Goal: Information Seeking & Learning: Check status

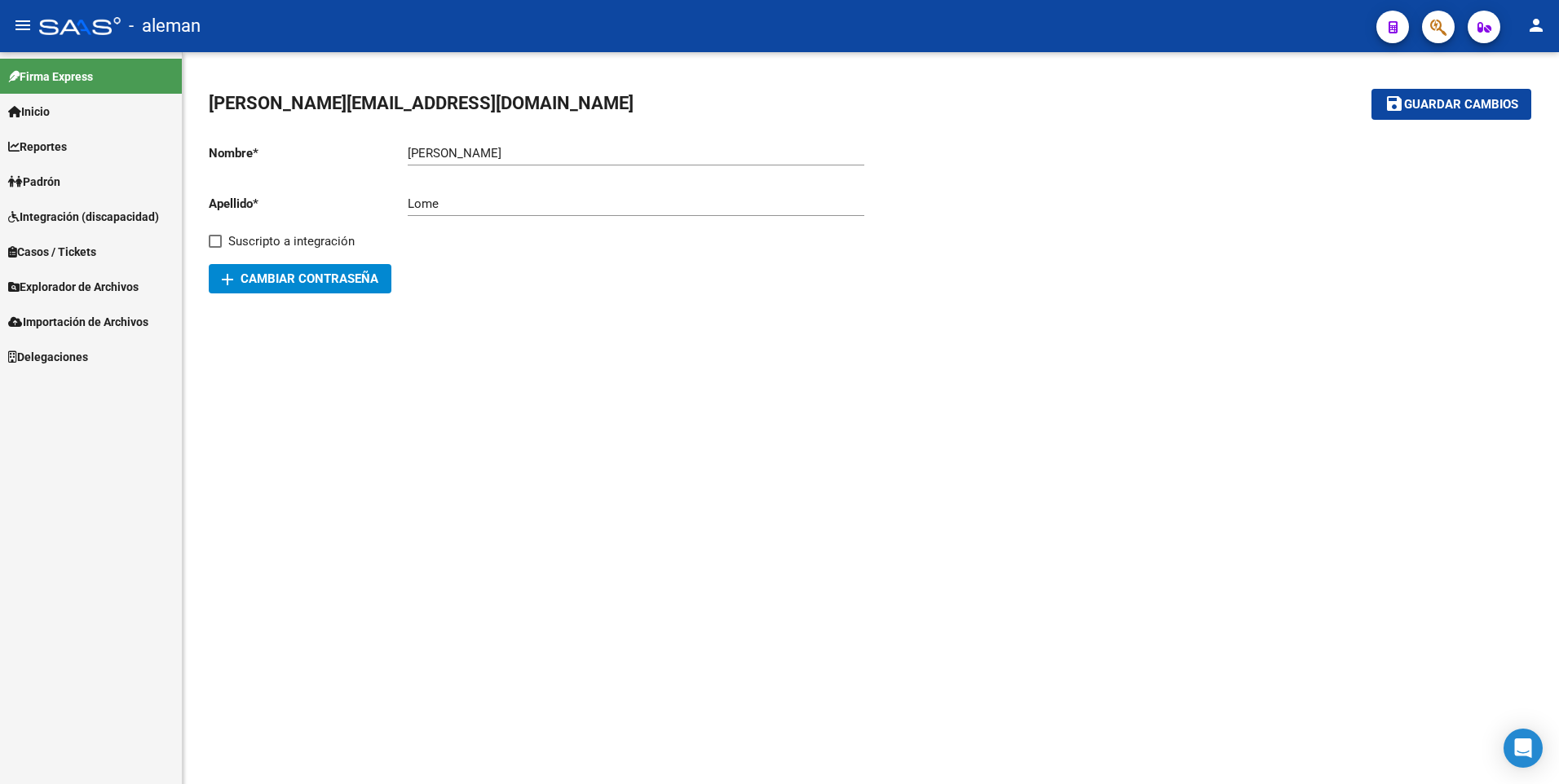
click at [68, 285] on span "Explorador de Archivos" at bounding box center [74, 287] width 131 height 18
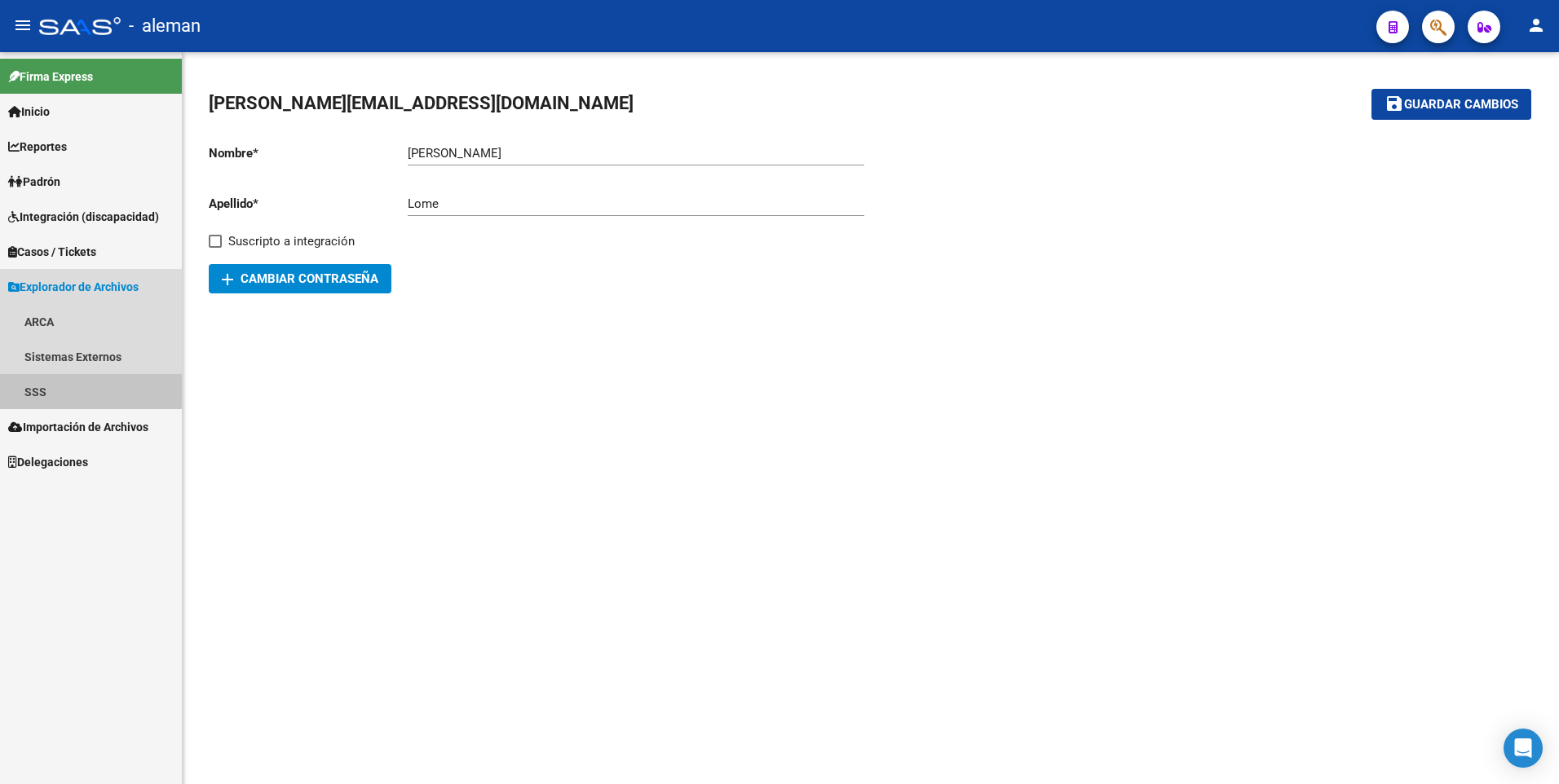
click at [35, 391] on link "SSS" at bounding box center [91, 392] width 182 height 35
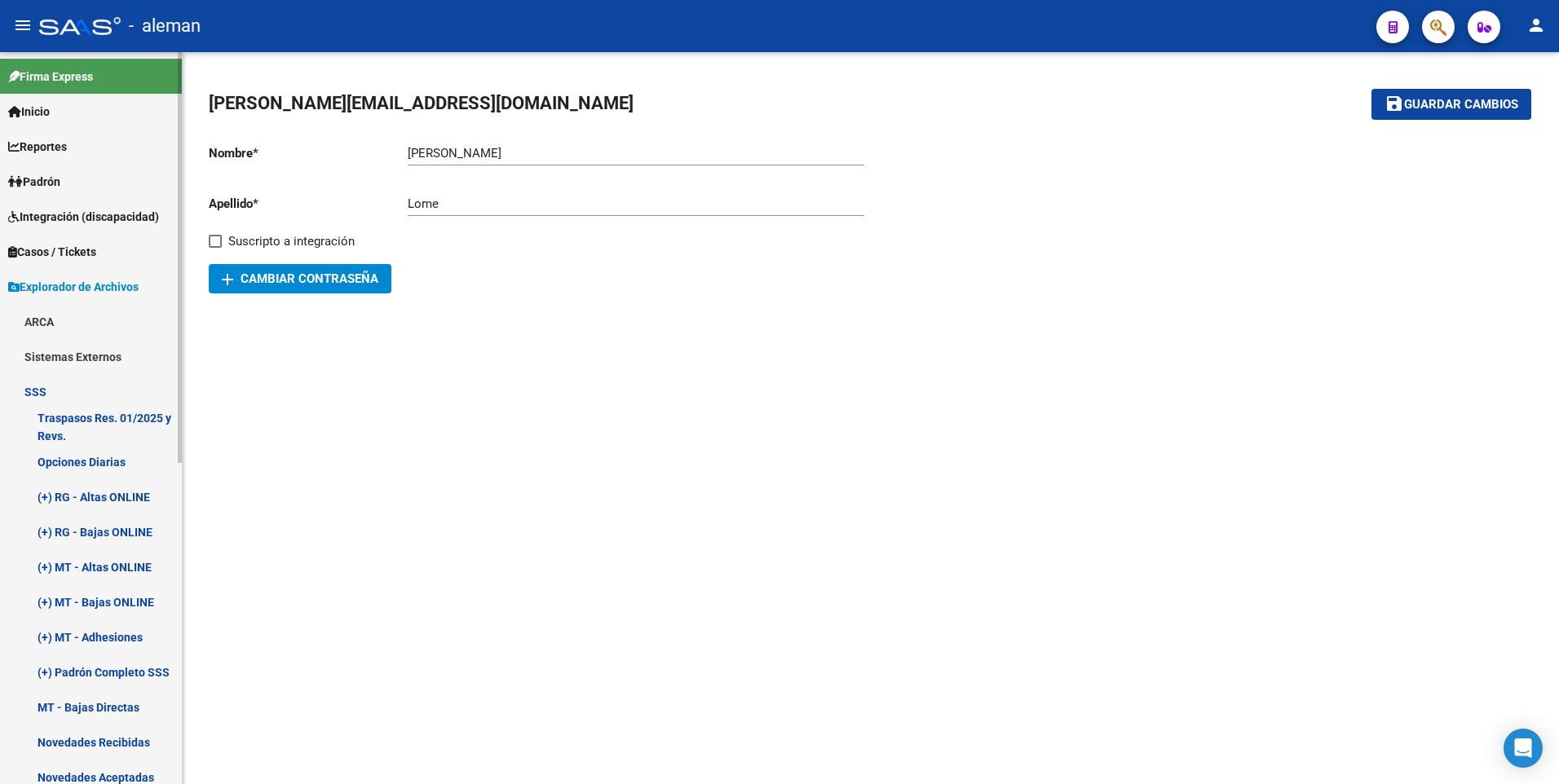
scroll to position [163, 0]
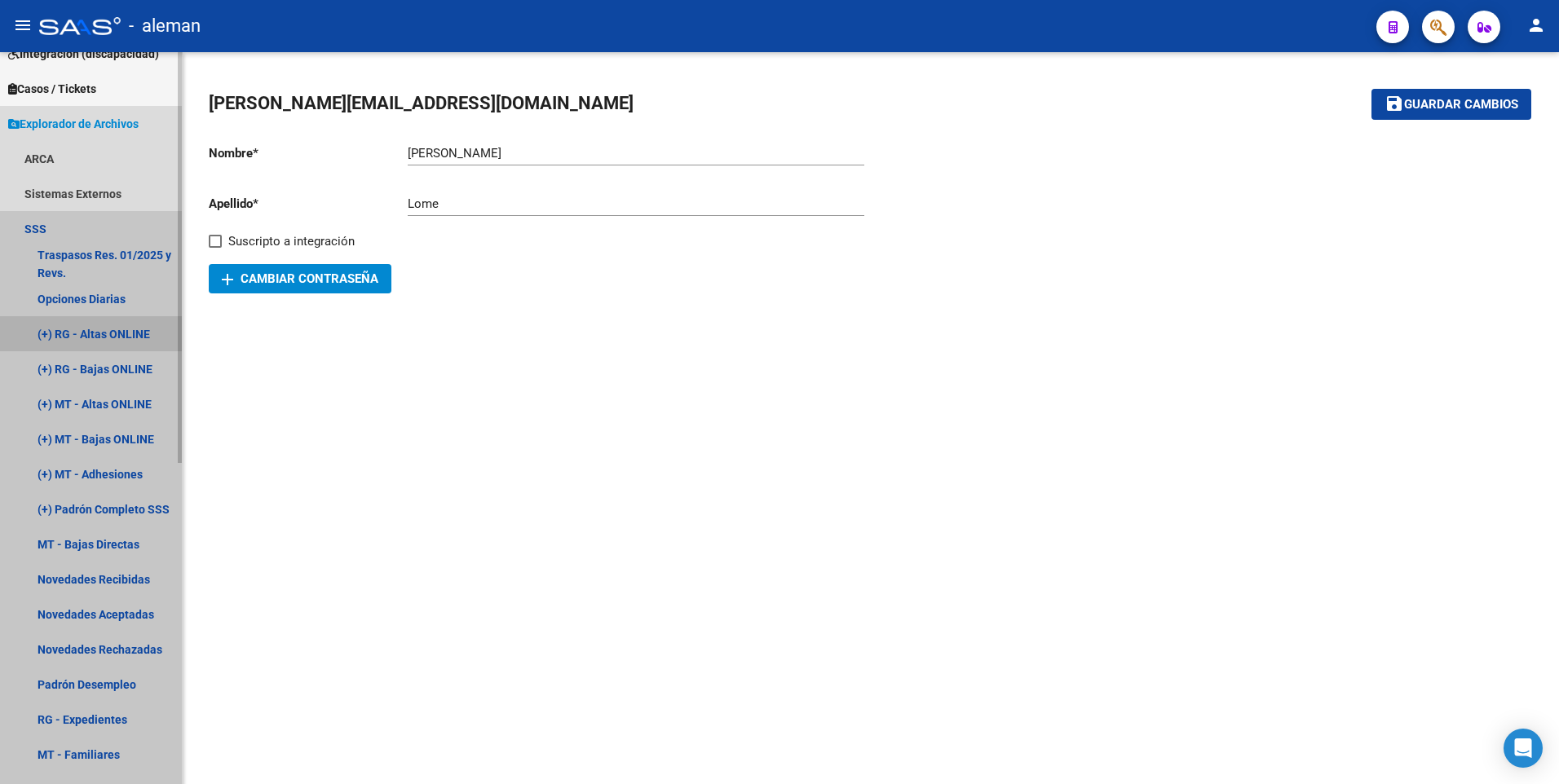
click at [84, 327] on link "(+) RG - Altas ONLINE" at bounding box center [91, 334] width 182 height 35
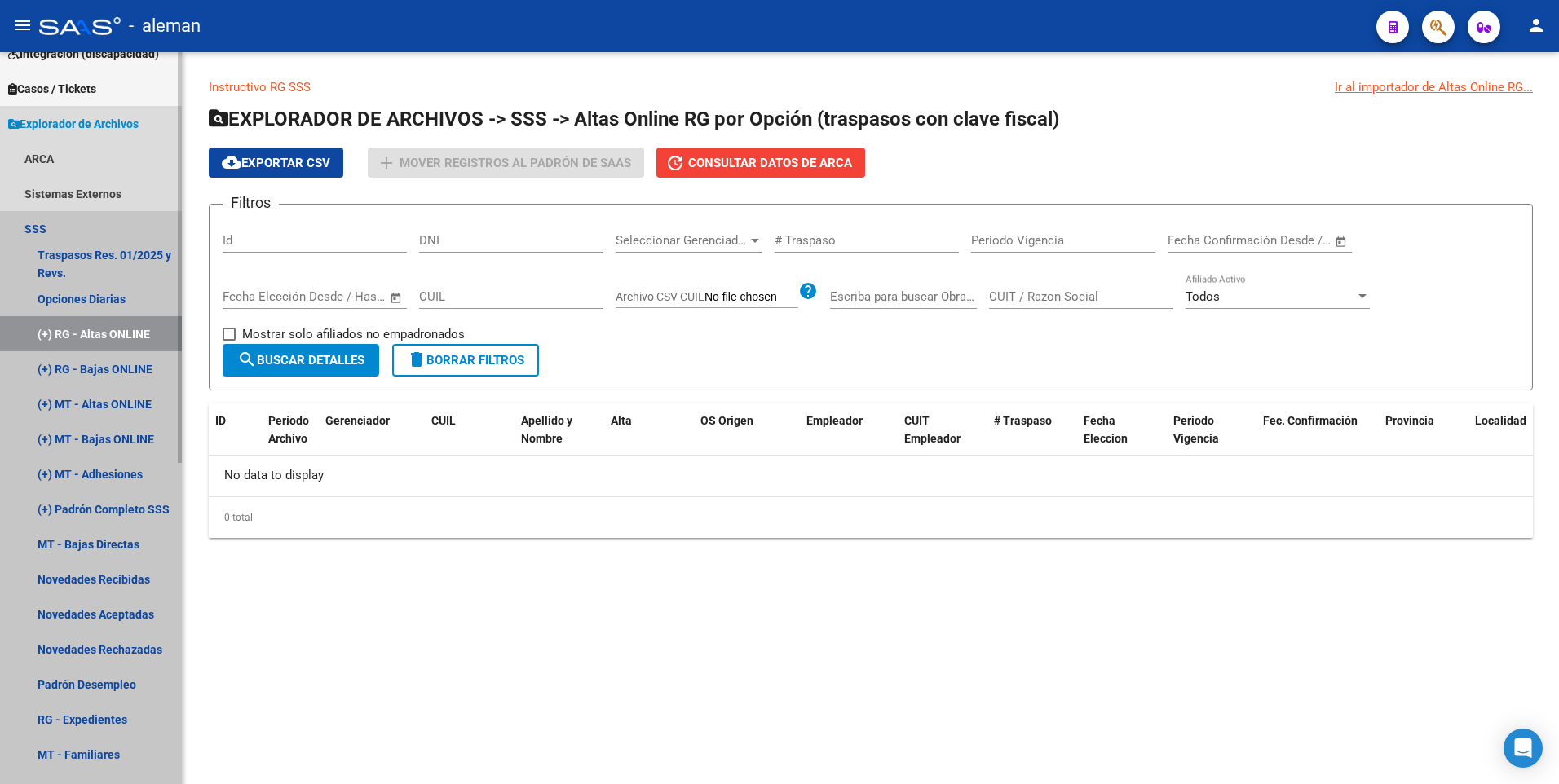
click at [90, 330] on link "(+) RG - Altas ONLINE" at bounding box center [91, 334] width 182 height 35
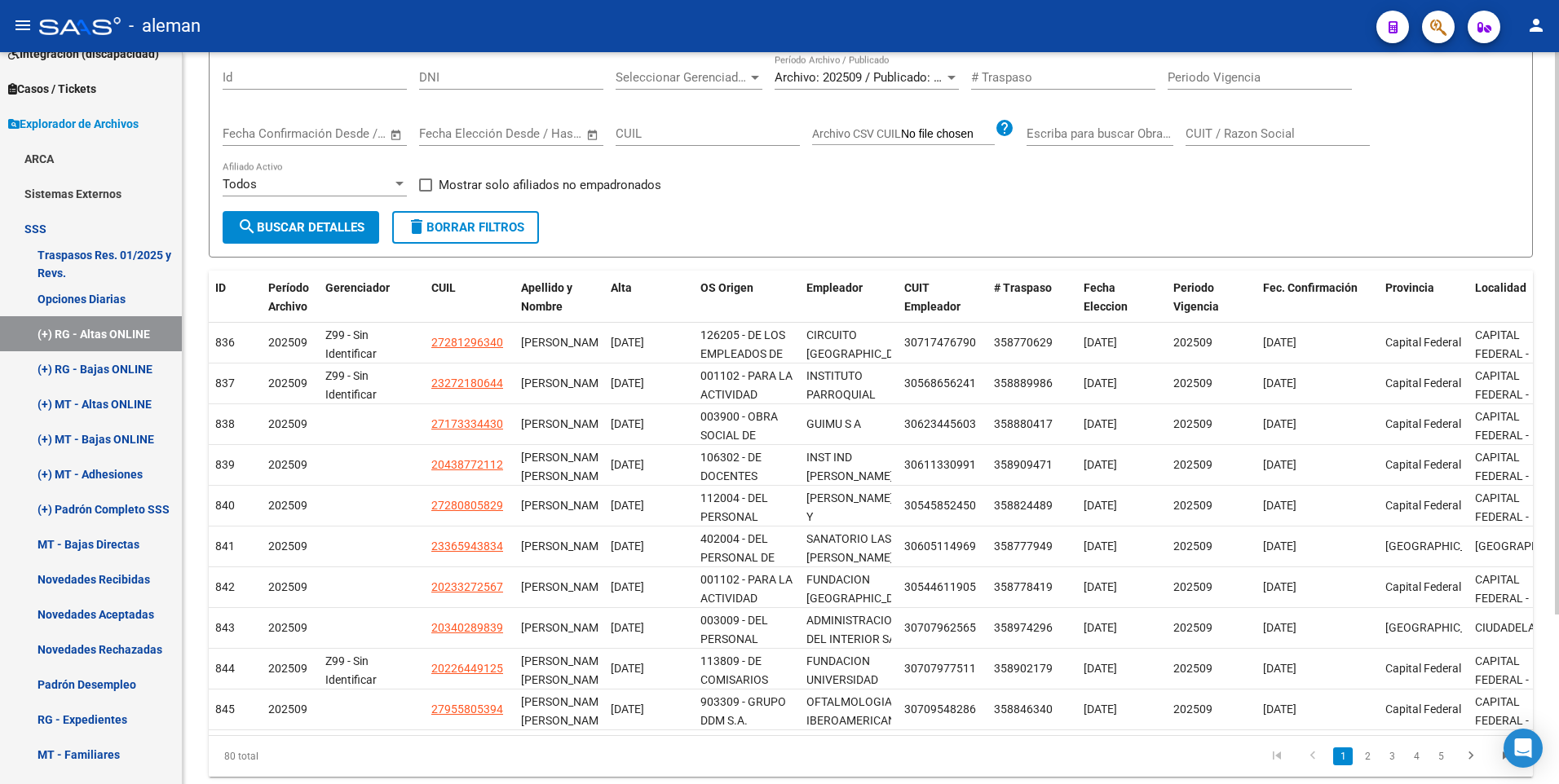
scroll to position [220, 0]
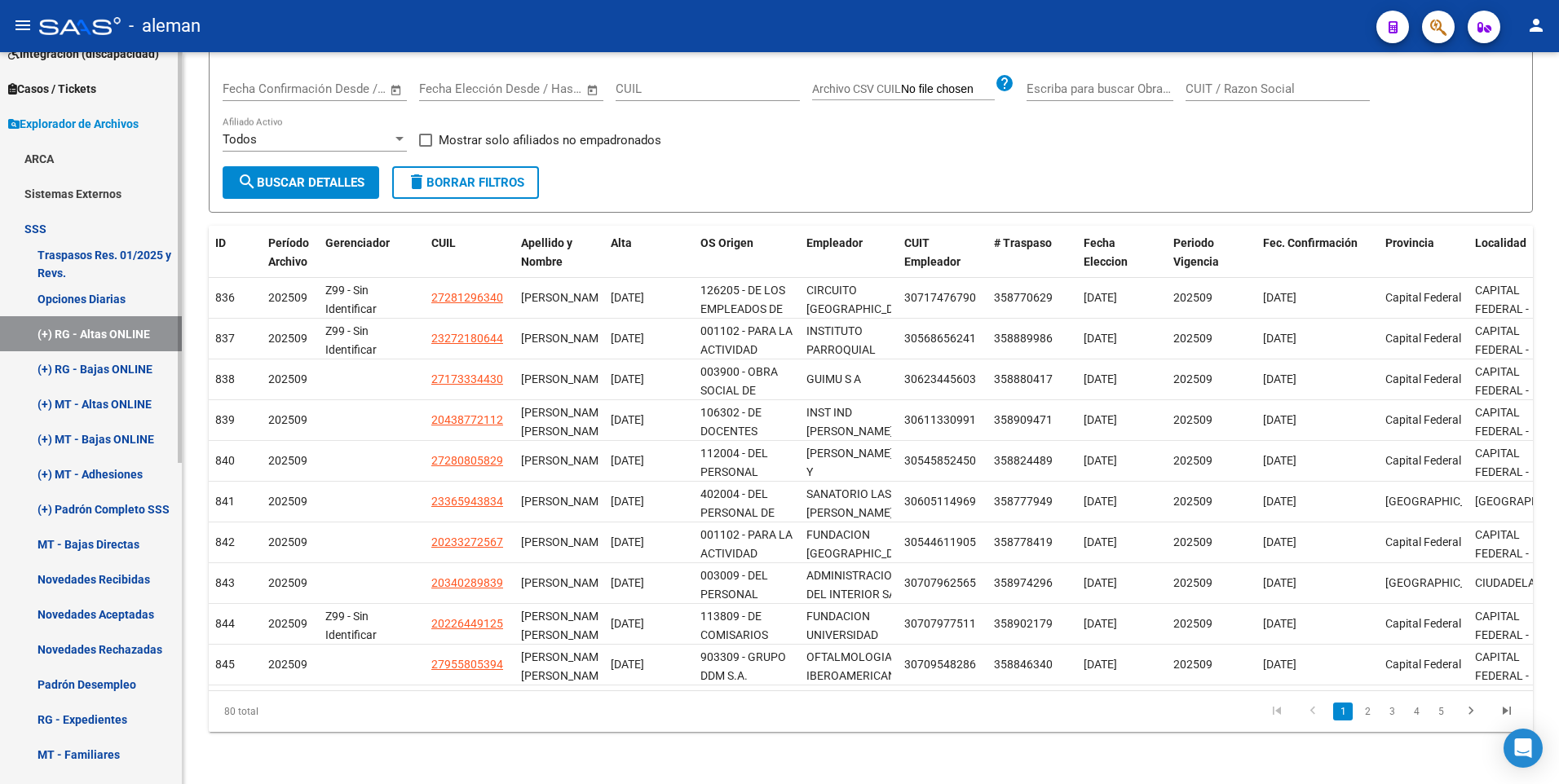
click at [91, 371] on link "(+) RG - Bajas ONLINE" at bounding box center [91, 369] width 182 height 35
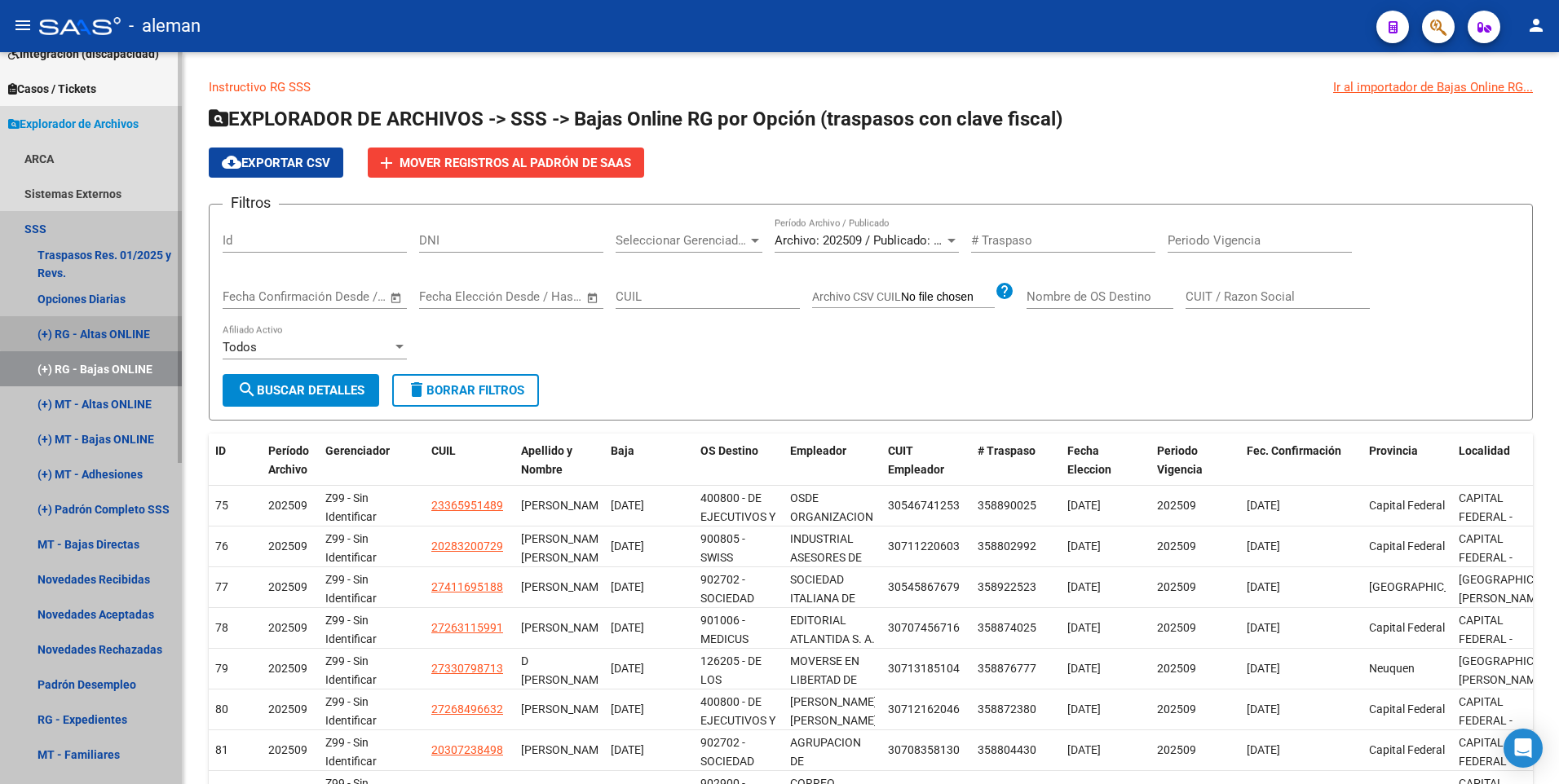
click at [91, 332] on link "(+) RG - Altas ONLINE" at bounding box center [91, 334] width 182 height 35
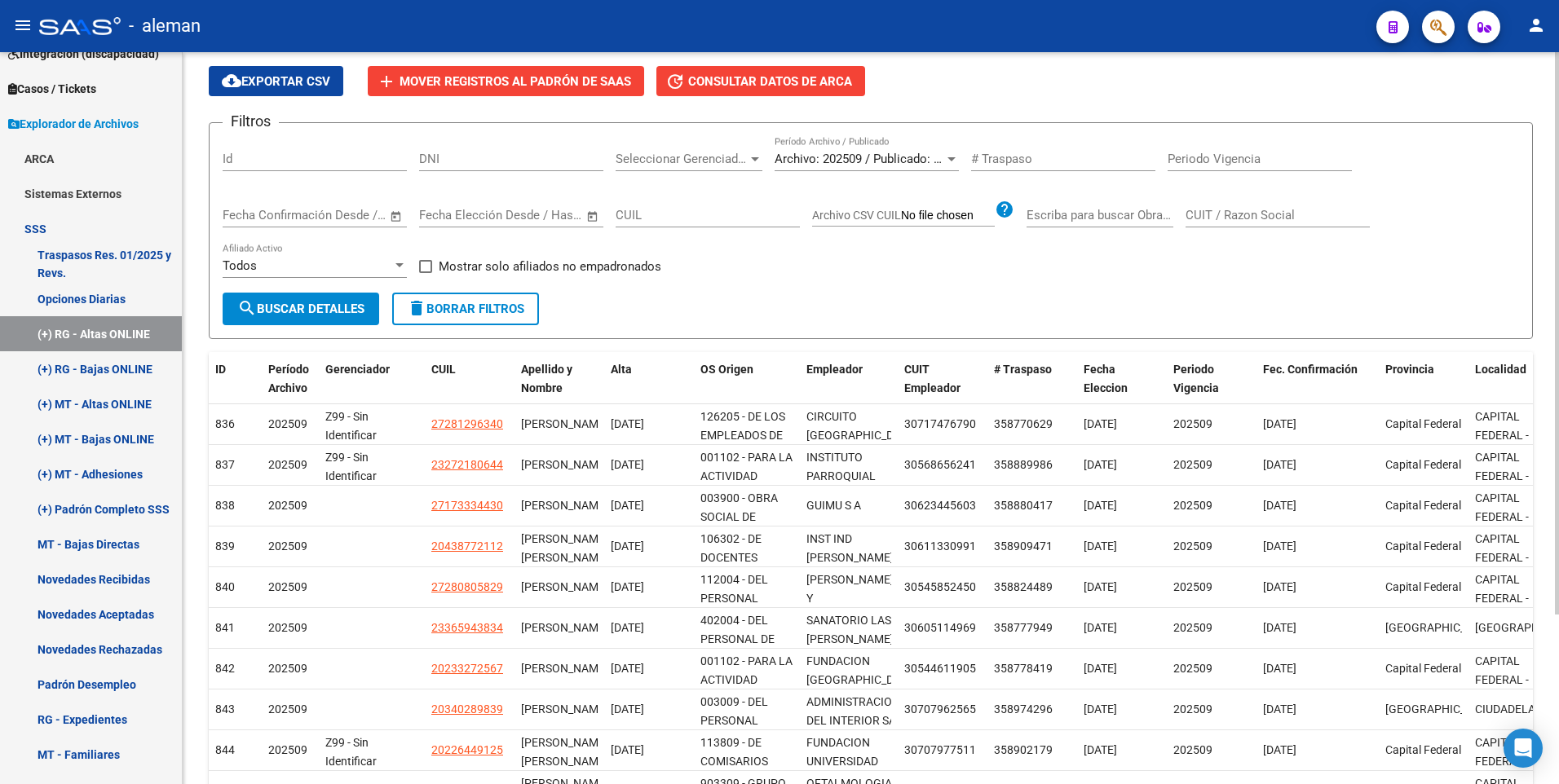
scroll to position [220, 0]
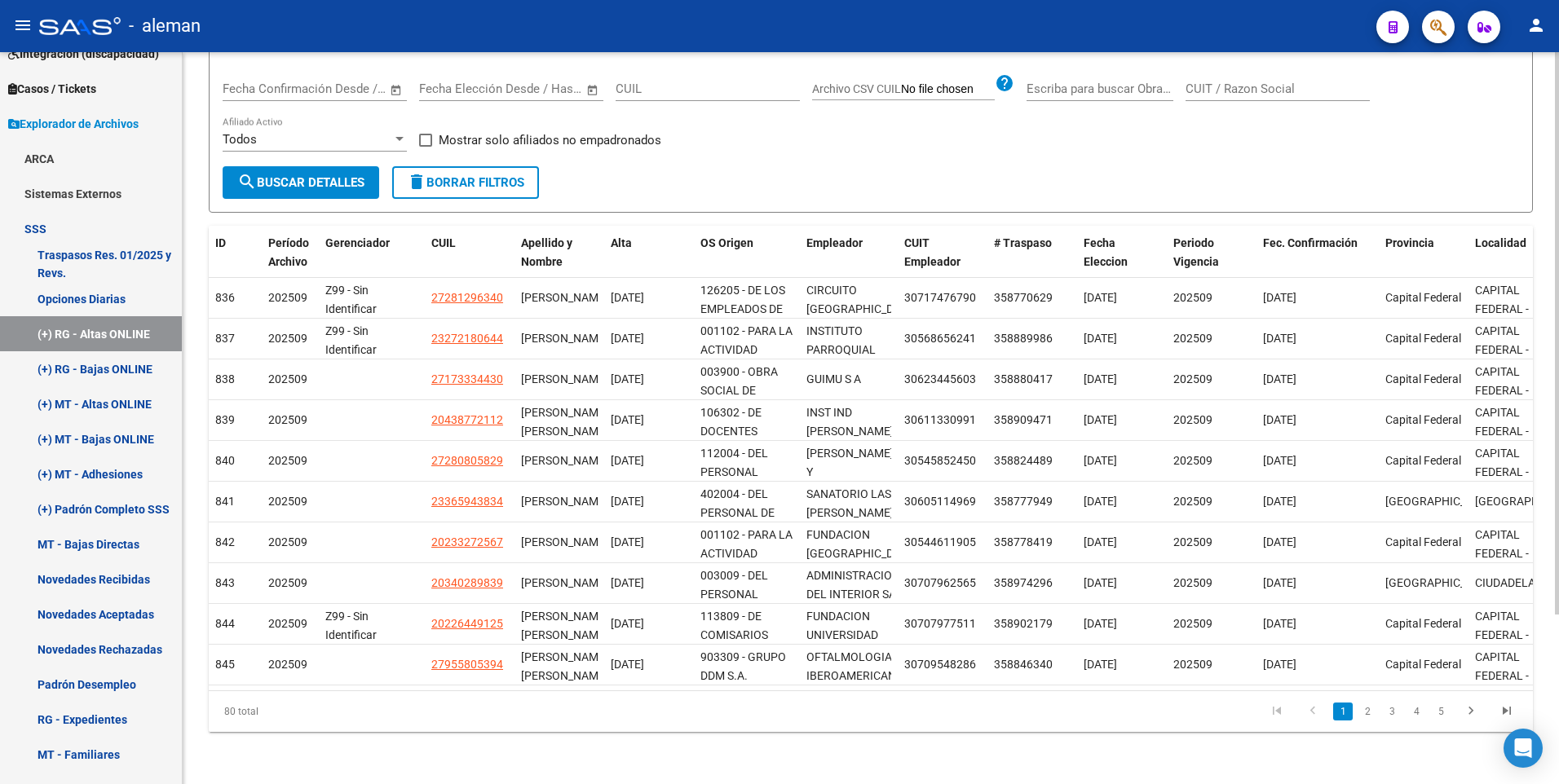
click at [726, 168] on form "Filtros Id DNI Seleccionar Gerenciador Seleccionar Gerenciador Archivo: 202509 …" at bounding box center [871, 105] width 1324 height 217
click at [726, 120] on div "Filtros Id DNI Seleccionar Gerenciador Seleccionar Gerenciador Archivo: 202509 …" at bounding box center [870, 88] width 1297 height 157
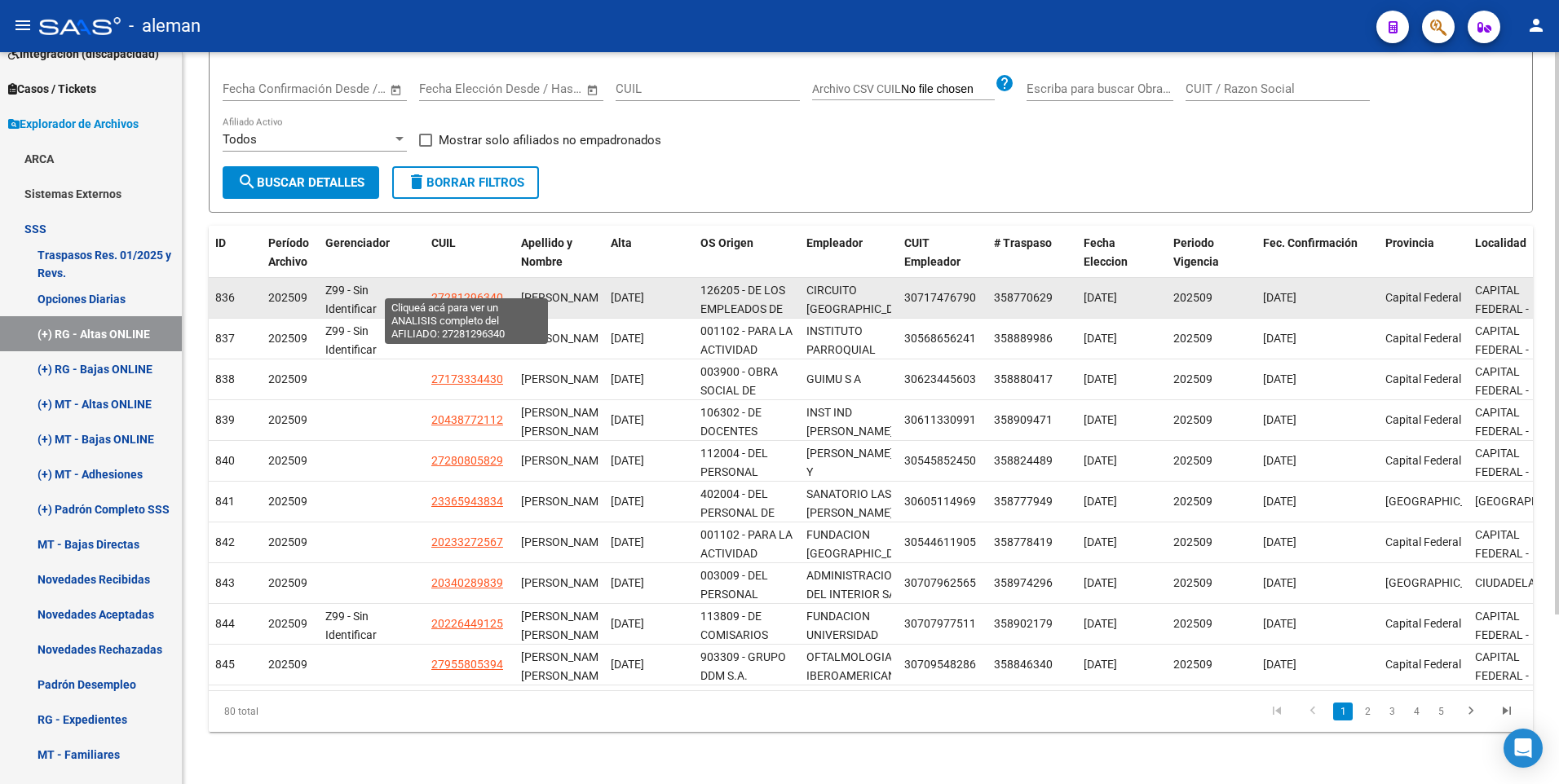
click at [463, 291] on span "27281296340" at bounding box center [467, 298] width 72 height 13
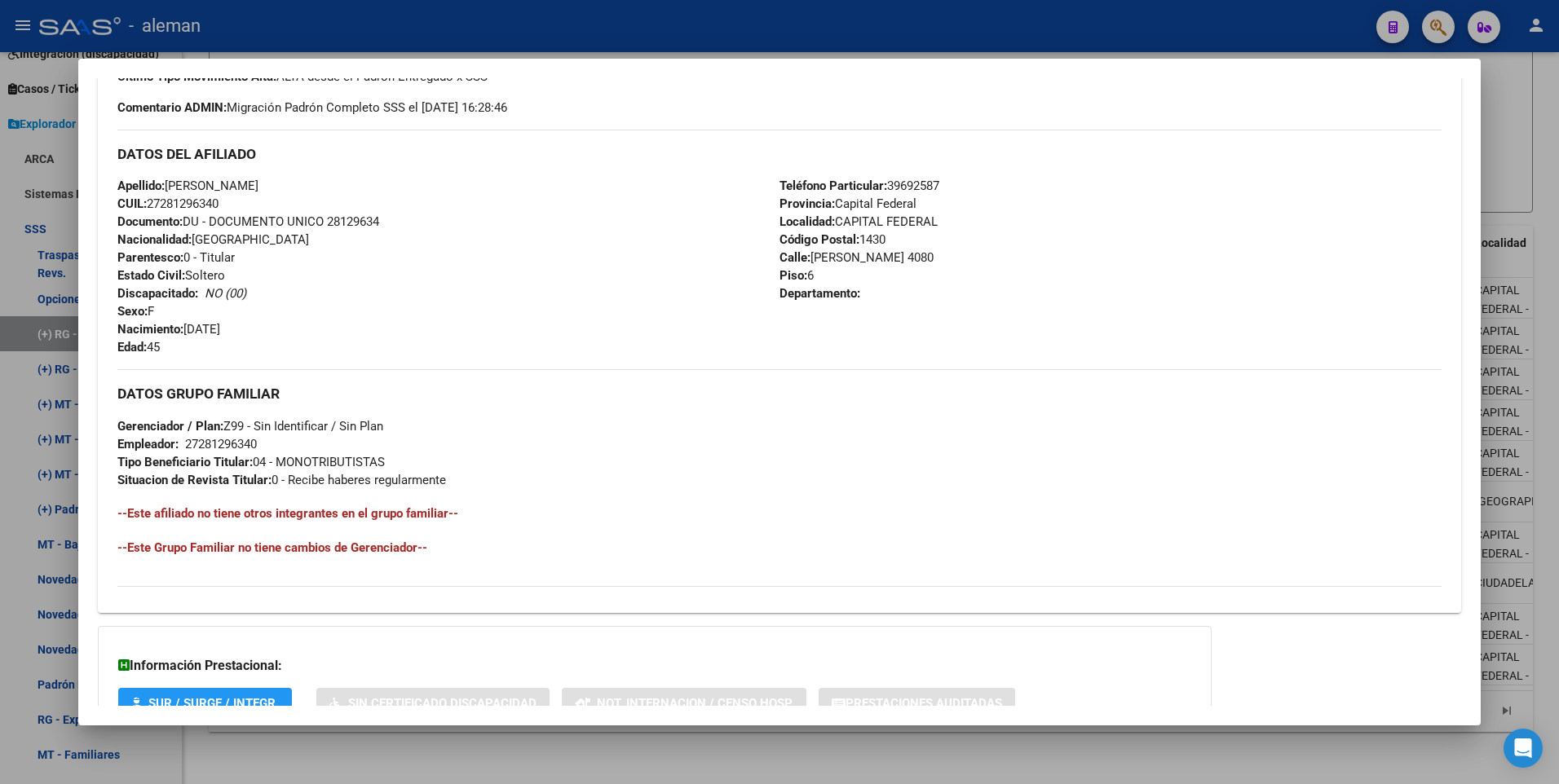
scroll to position [610, 0]
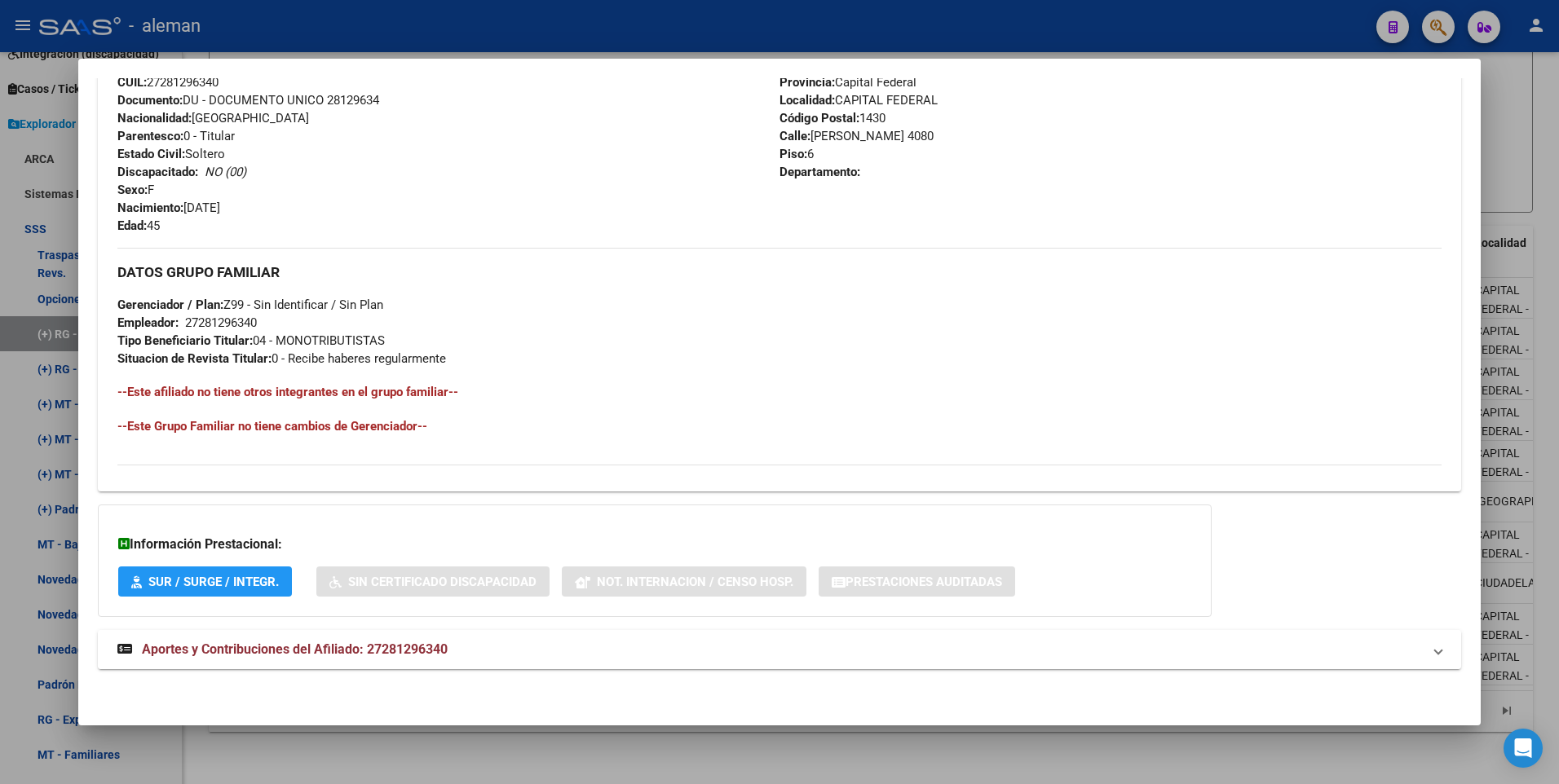
click at [368, 645] on span "Aportes y Contribuciones del Afiliado: 27281296340" at bounding box center [294, 649] width 305 height 16
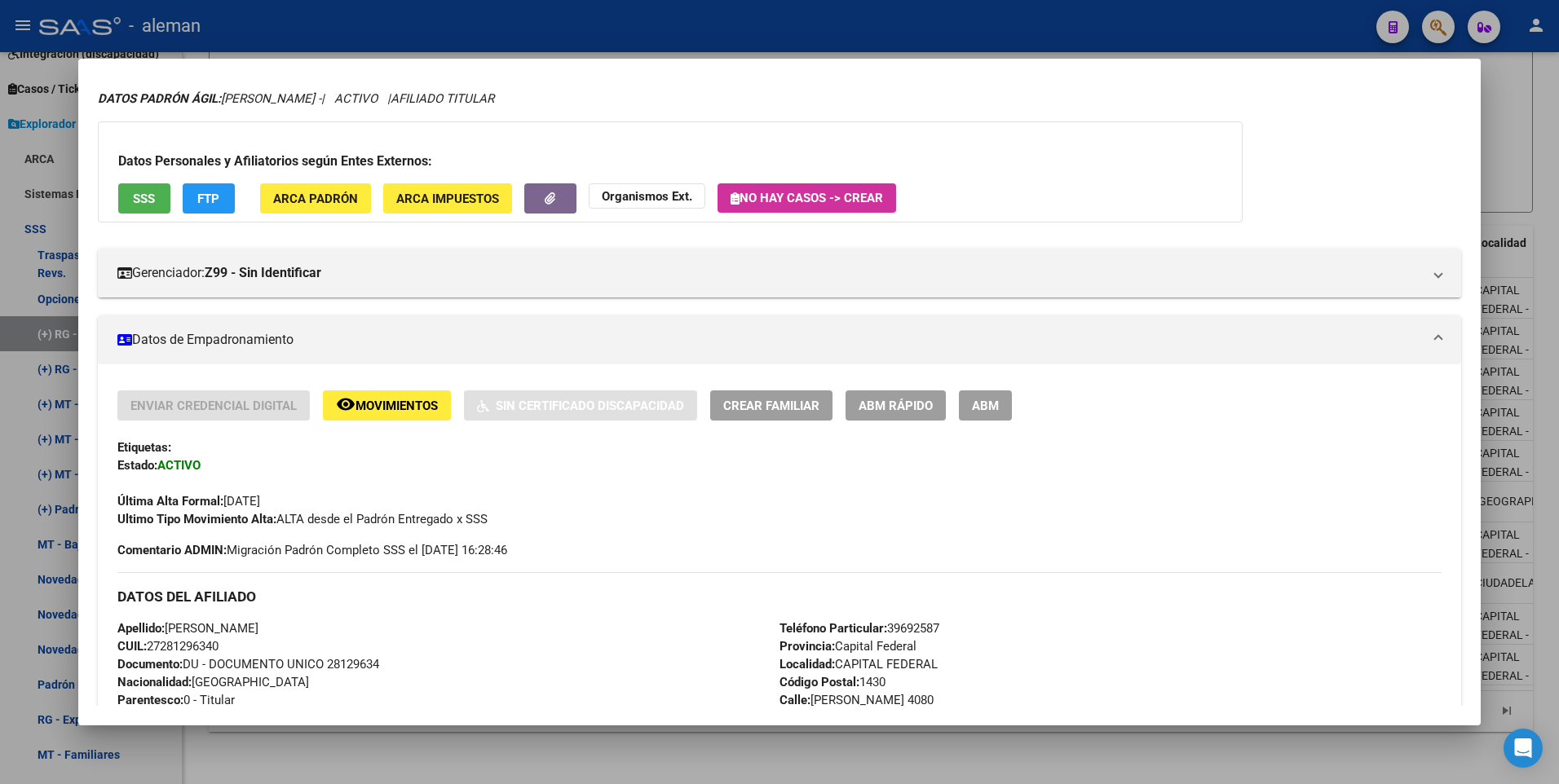
scroll to position [0, 0]
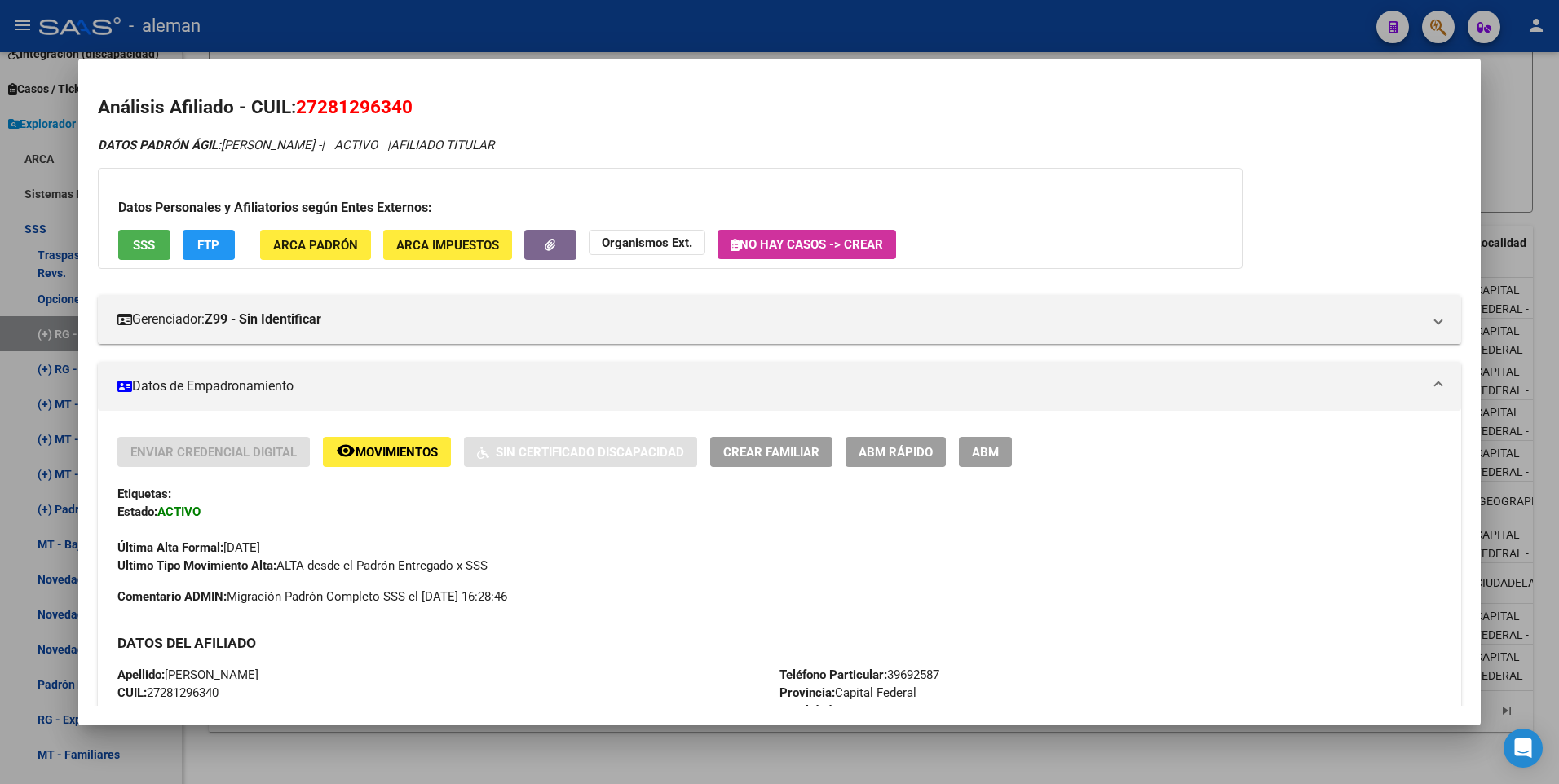
click at [1296, 91] on mat-dialog-content "Análisis Afiliado - CUIL: 27281296340 DATOS PADRÓN ÁGIL: [PERSON_NAME] - | ACTI…" at bounding box center [780, 392] width 1403 height 627
click at [1534, 175] on div at bounding box center [780, 392] width 1559 height 784
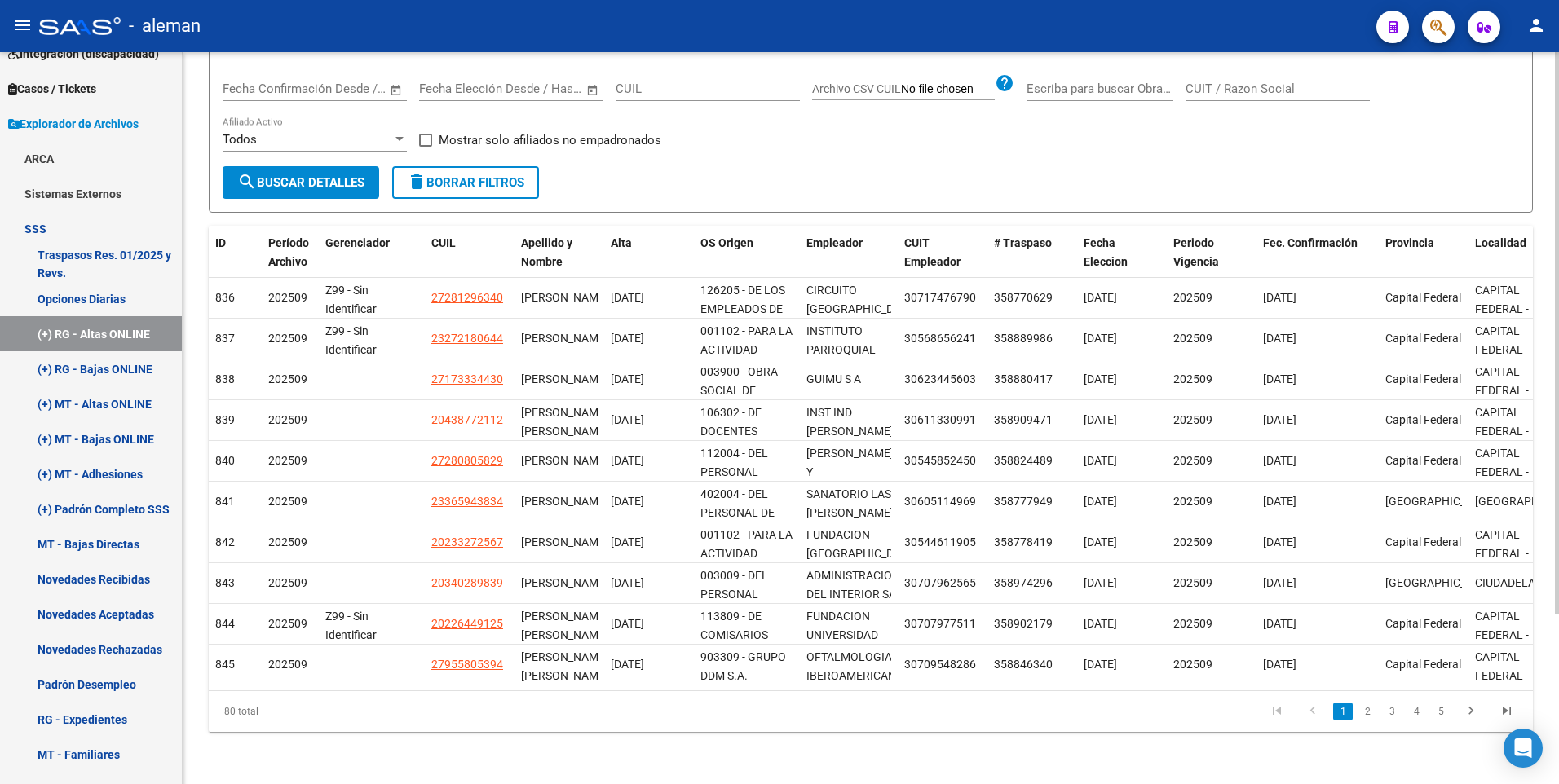
click at [733, 162] on form "Filtros Id DNI Seleccionar Gerenciador Seleccionar Gerenciador Archivo: 202509 …" at bounding box center [871, 105] width 1324 height 217
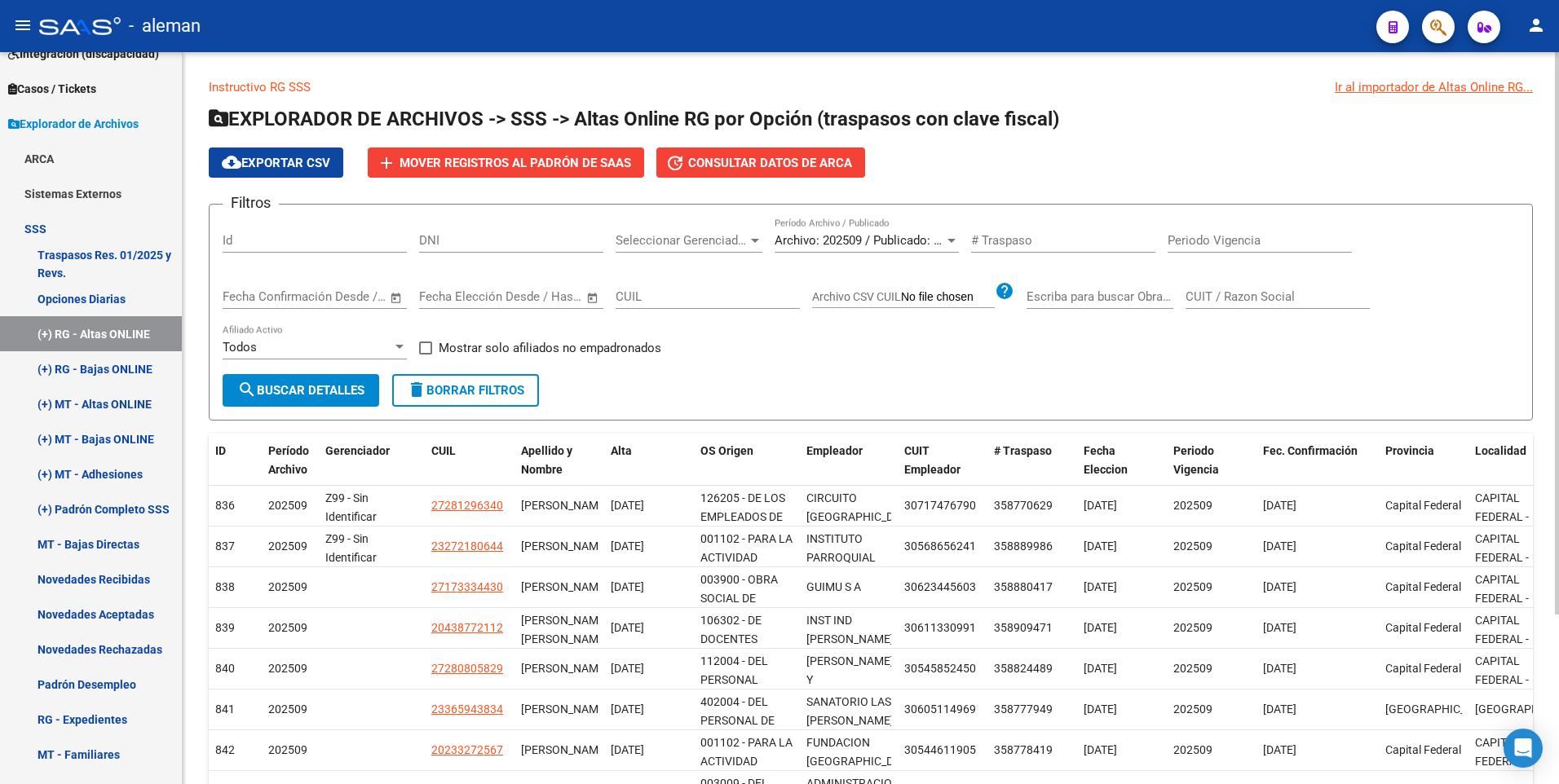
click at [723, 360] on div "Filtros Id DNI Seleccionar Gerenciador Seleccionar Gerenciador Archivo: 202509 …" at bounding box center [870, 296] width 1297 height 157
